Goal: Connect with others: Connect with others

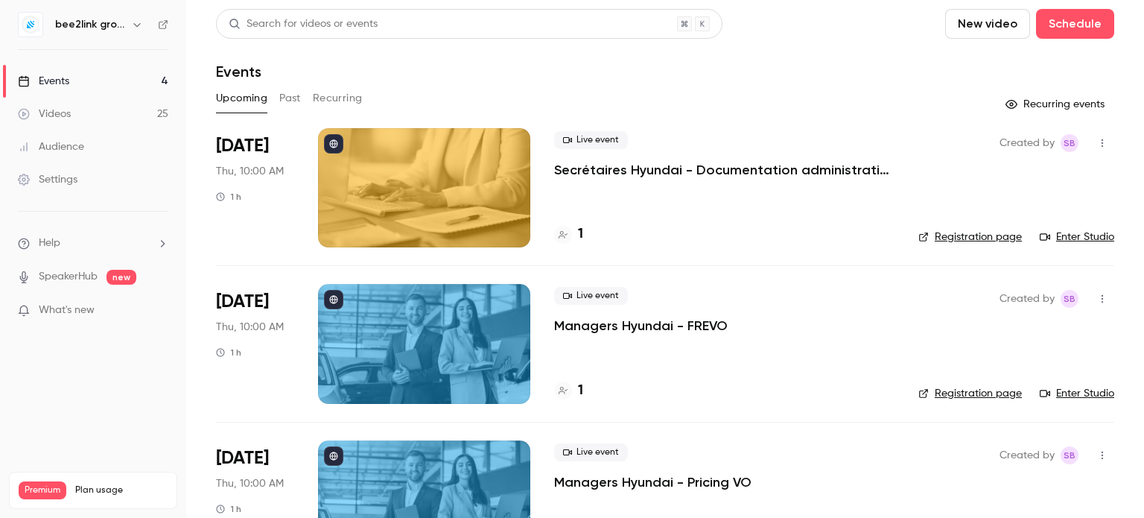
click at [135, 22] on icon "button" at bounding box center [137, 25] width 12 height 12
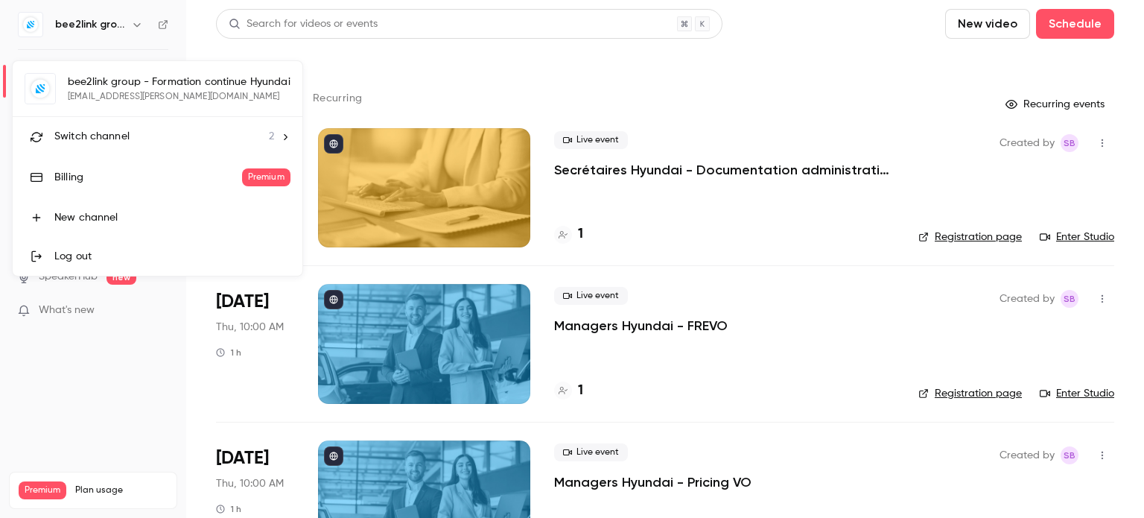
click at [155, 83] on div "bee2link group - Formation continue Hyundai [EMAIL_ADDRESS][PERSON_NAME][DOMAIN…" at bounding box center [158, 168] width 290 height 215
click at [137, 23] on div at bounding box center [572, 259] width 1144 height 518
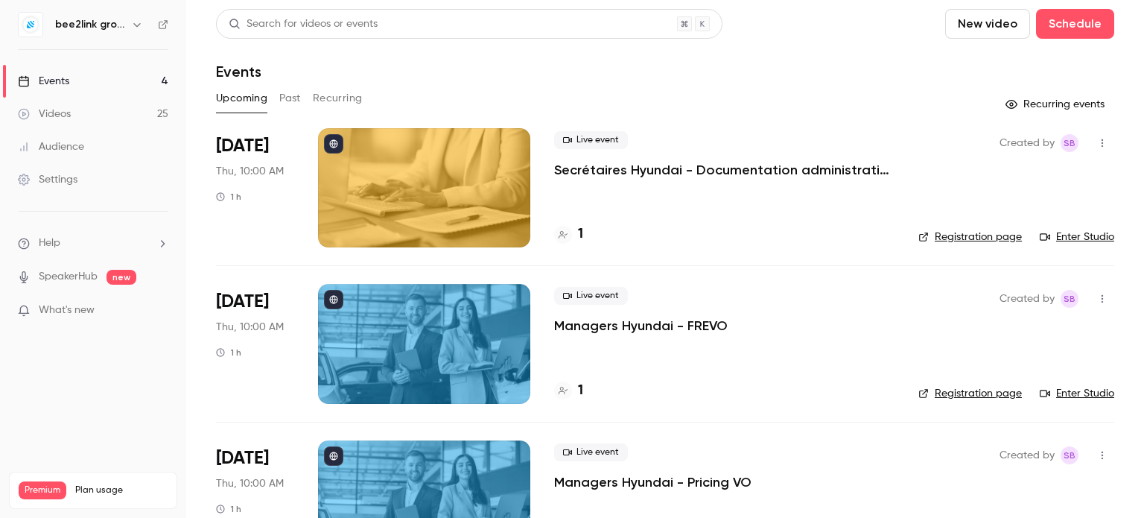
click at [137, 23] on icon "button" at bounding box center [137, 25] width 12 height 12
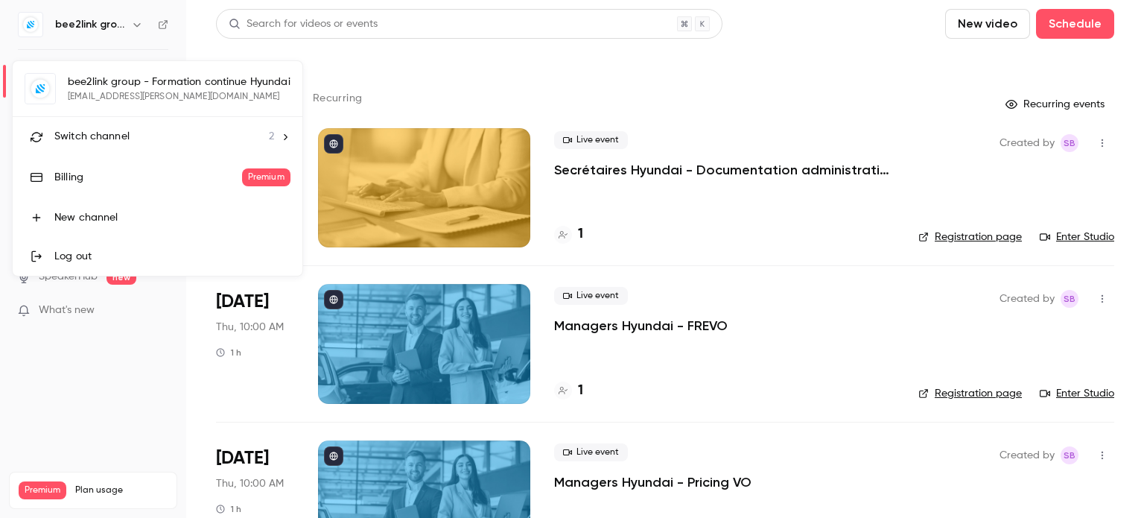
click at [113, 92] on div "bee2link group - Formation continue Hyundai [EMAIL_ADDRESS][PERSON_NAME][DOMAIN…" at bounding box center [158, 168] width 290 height 215
click at [1088, 144] on div at bounding box center [572, 259] width 1144 height 518
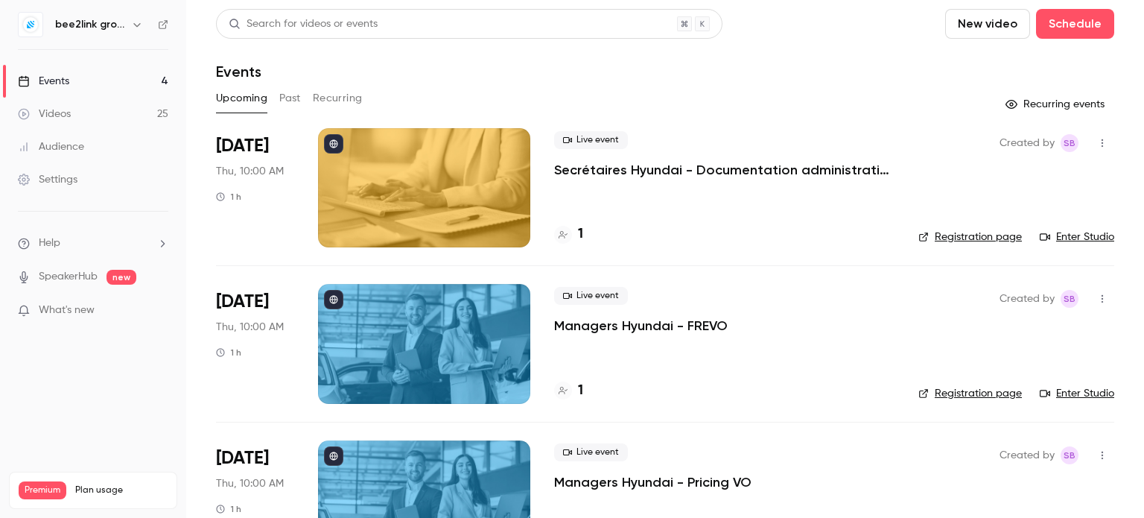
click at [1097, 144] on icon "button" at bounding box center [1103, 143] width 12 height 10
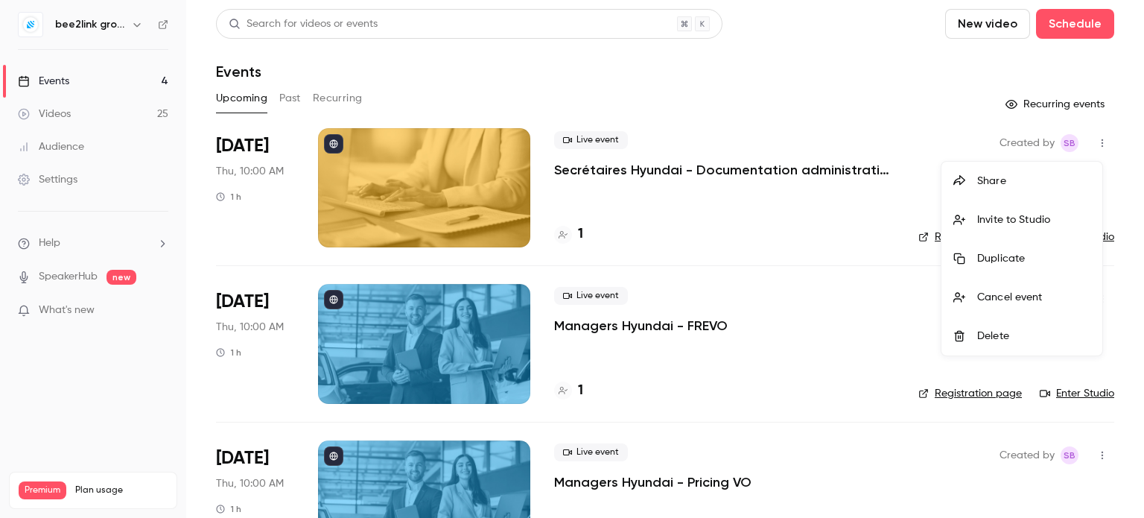
click at [1004, 226] on div "Invite to Studio" at bounding box center [1033, 219] width 113 height 15
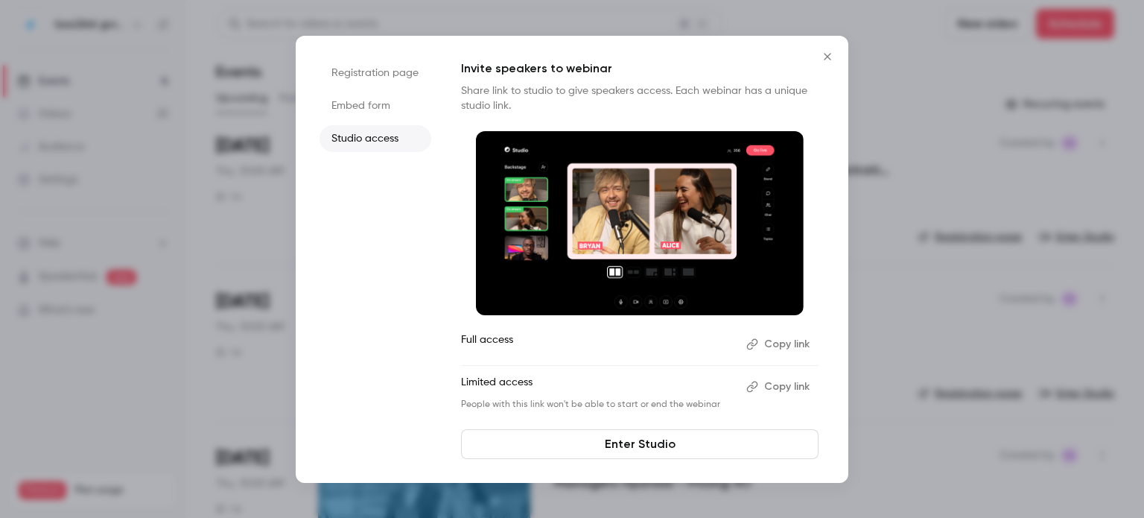
click at [626, 447] on link "Enter Studio" at bounding box center [640, 444] width 358 height 30
click at [829, 57] on icon "Close" at bounding box center [828, 57] width 18 height 12
